Goal: Task Accomplishment & Management: Manage account settings

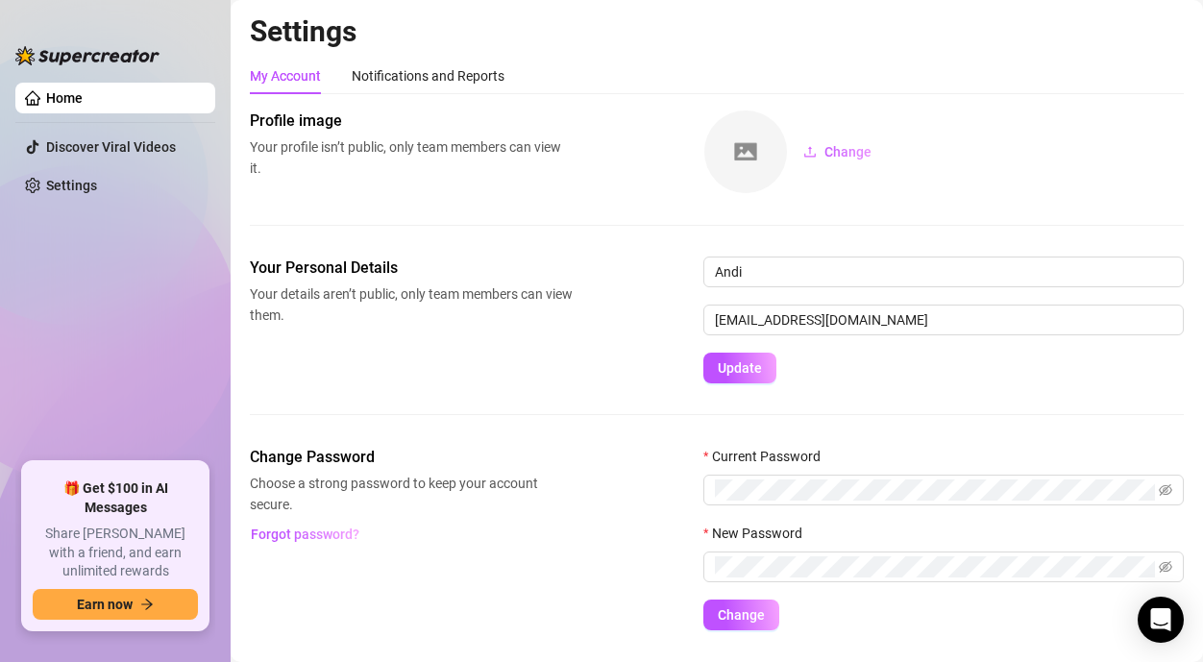
scroll to position [50, 0]
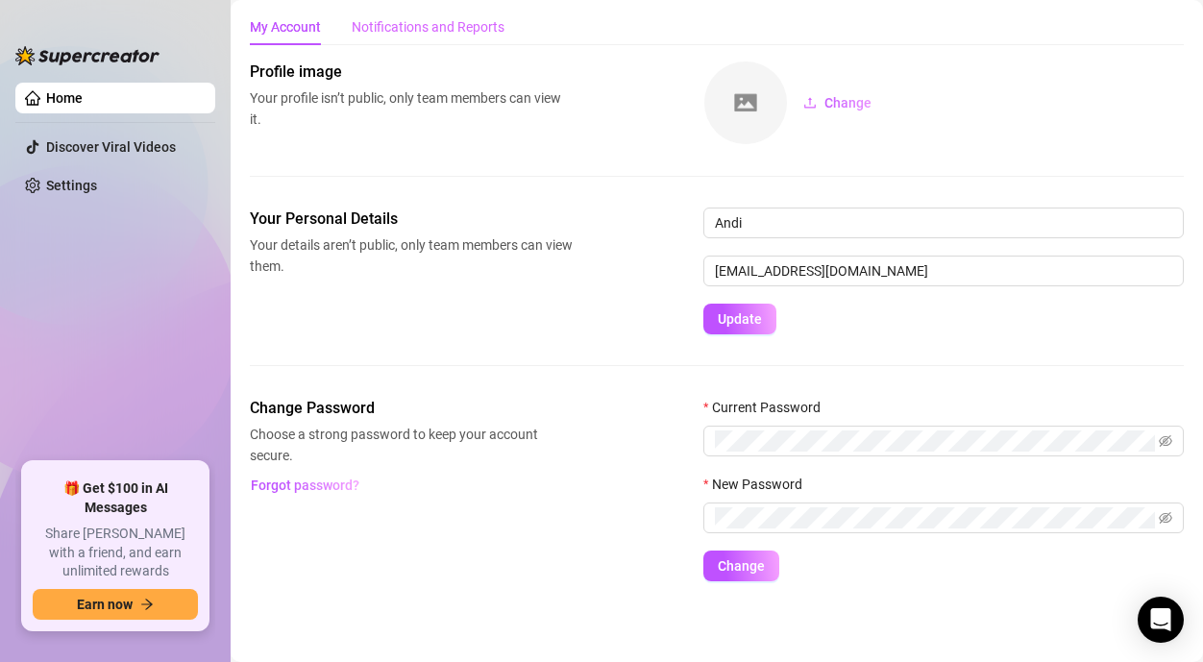
click at [465, 13] on div "Notifications and Reports" at bounding box center [428, 27] width 153 height 37
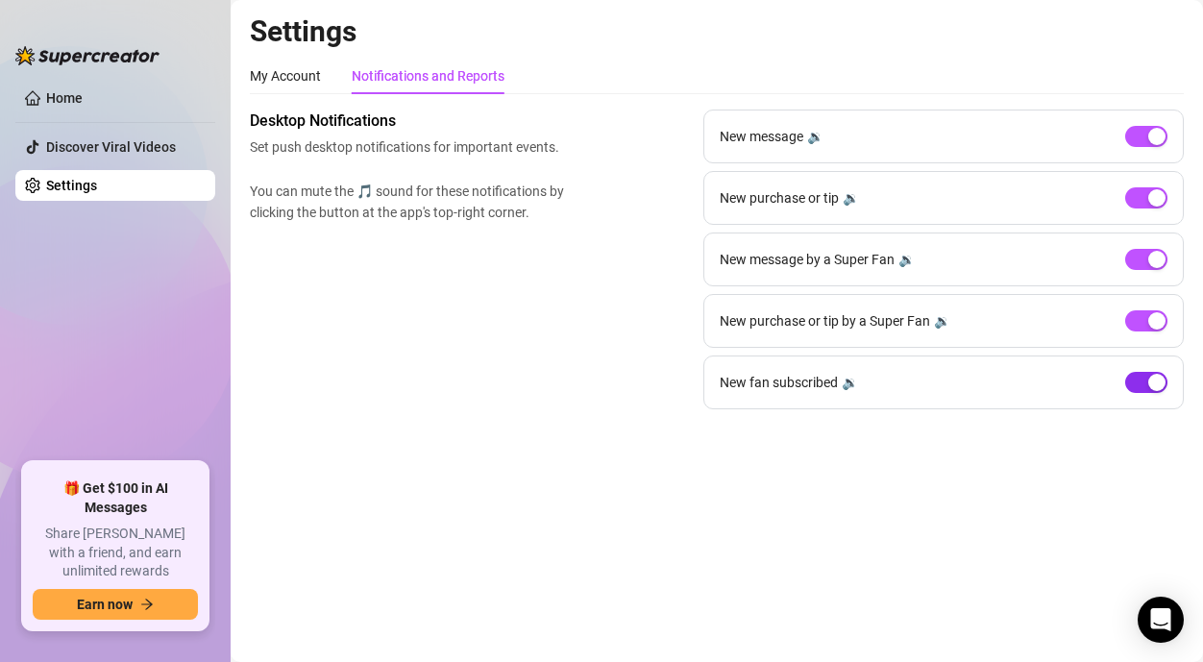
click at [1145, 380] on span "button" at bounding box center [1146, 382] width 42 height 21
click at [83, 102] on link "Home" at bounding box center [64, 97] width 37 height 15
